Goal: Check status

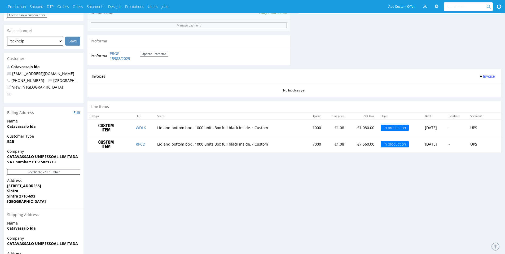
scroll to position [226, 0]
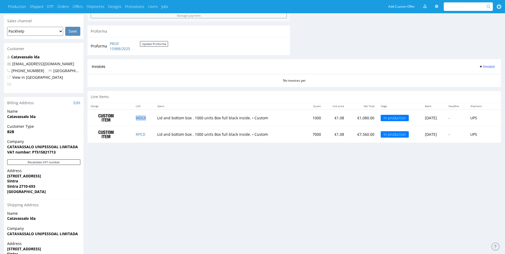
click at [139, 120] on td "WDLK" at bounding box center [143, 117] width 21 height 17
click at [141, 119] on link "WDLK" at bounding box center [141, 117] width 10 height 5
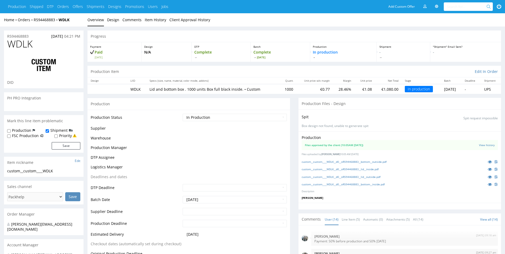
scroll to position [200, 0]
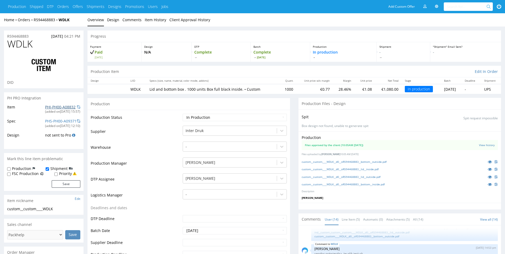
click at [57, 108] on link "PHI-PH00-A08832" at bounding box center [60, 106] width 30 height 5
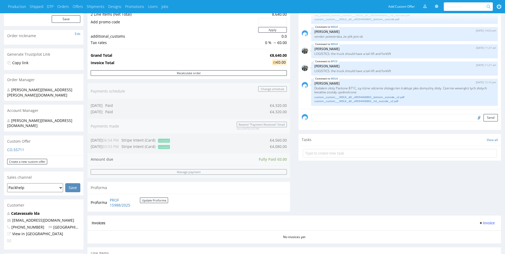
scroll to position [182, 0]
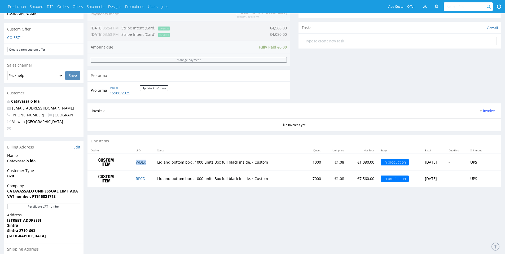
click at [145, 164] on link "WDLK" at bounding box center [141, 162] width 10 height 5
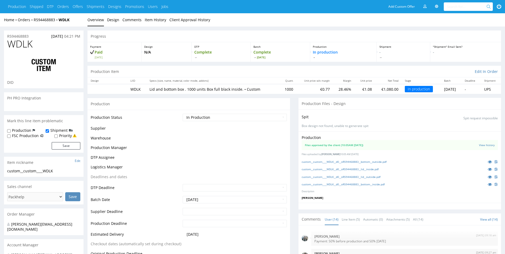
scroll to position [200, 0]
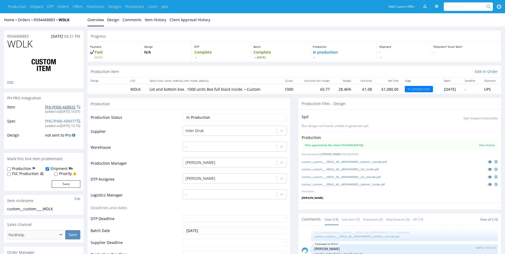
click at [59, 109] on link "PHI-PH00-A08832" at bounding box center [60, 106] width 30 height 5
